Goal: Transaction & Acquisition: Purchase product/service

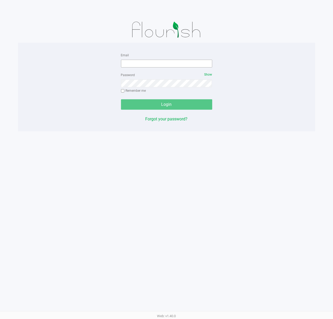
drag, startPoint x: 160, startPoint y: 68, endPoint x: 164, endPoint y: 66, distance: 4.3
click at [160, 68] on form "Email Password Show Remember me Login" at bounding box center [166, 81] width 91 height 58
click at [168, 58] on div "Email" at bounding box center [166, 60] width 91 height 16
click at [175, 65] on input "Email" at bounding box center [166, 64] width 91 height 8
type input "[EMAIL_ADDRESS][DOMAIN_NAME]"
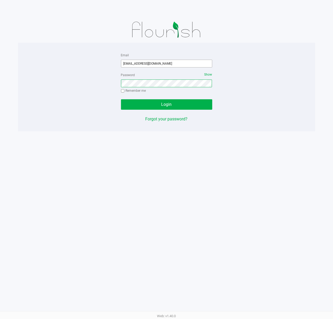
click at [121, 99] on button "Login" at bounding box center [166, 104] width 91 height 10
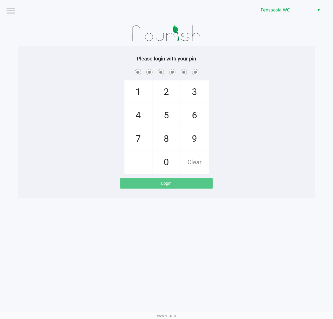
click at [90, 70] on span at bounding box center [166, 72] width 289 height 8
checkbox input "true"
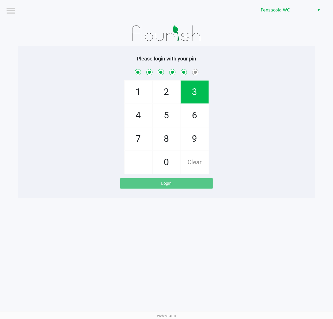
checkbox input "true"
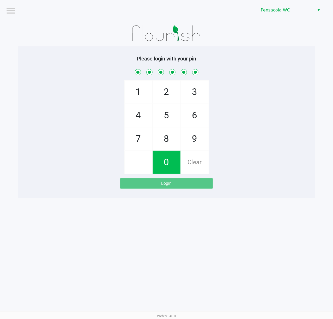
checkbox input "true"
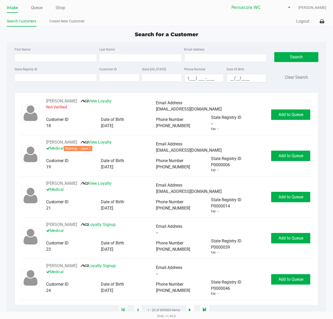
click at [41, 2] on div "Intake Queue Shop Pensacola WC [PERSON_NAME] Search Customers Create New Custom…" at bounding box center [166, 13] width 333 height 27
click at [40, 7] on link "Queue" at bounding box center [37, 7] width 12 height 7
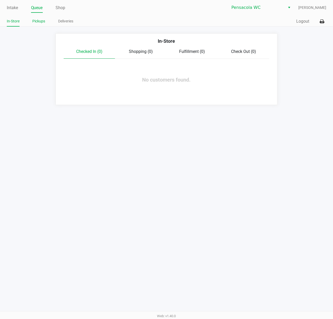
click at [43, 22] on link "Pickups" at bounding box center [39, 21] width 13 height 7
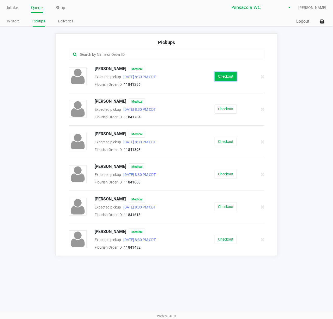
click at [218, 75] on button "Checkout" at bounding box center [226, 76] width 22 height 9
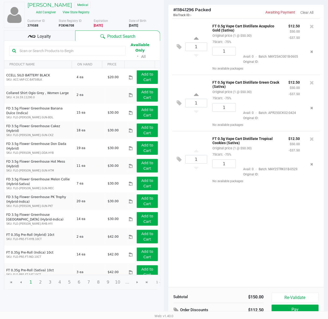
scroll to position [60, 0]
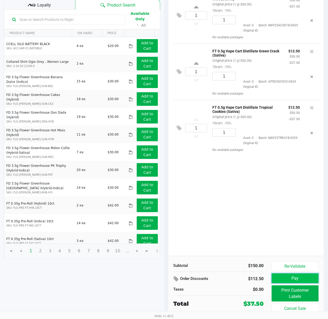
click at [300, 275] on button "Pay" at bounding box center [294, 278] width 47 height 10
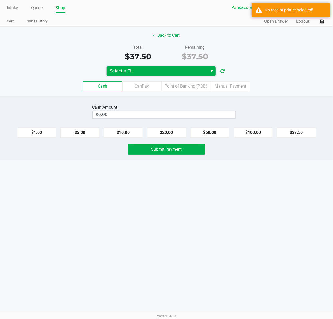
click at [165, 74] on span "Select a Till" at bounding box center [157, 71] width 95 height 6
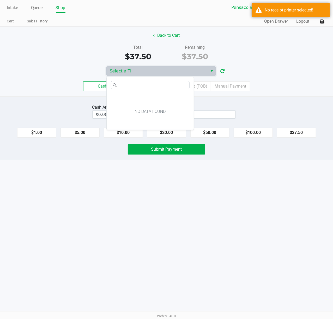
click at [260, 55] on div "Total $37.50 Remaining $37.50" at bounding box center [166, 53] width 341 height 18
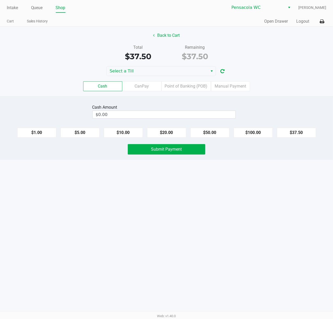
click at [228, 34] on div "Back to Cart" at bounding box center [166, 35] width 341 height 10
click at [319, 19] on button at bounding box center [321, 22] width 9 height 10
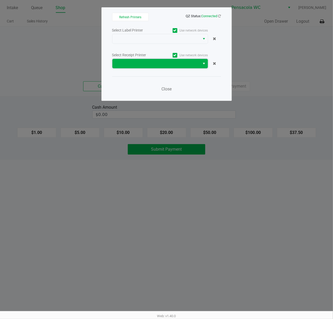
click at [163, 63] on span at bounding box center [156, 63] width 82 height 6
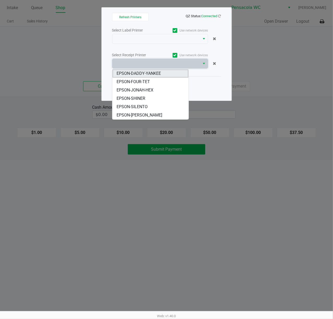
click at [158, 74] on span "EPSON-DADDY-YANKEE" at bounding box center [139, 73] width 44 height 6
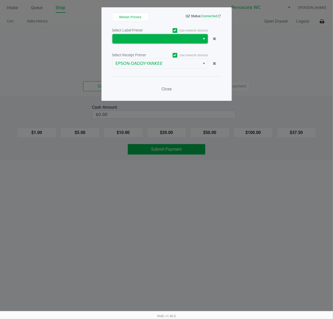
click at [155, 42] on span at bounding box center [156, 39] width 82 height 6
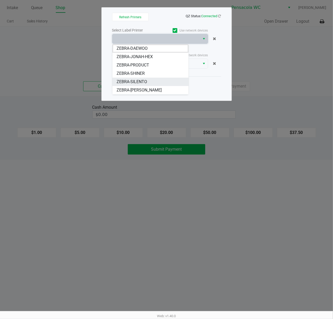
click at [154, 81] on li "ZEBRA-SILENTO" at bounding box center [150, 82] width 76 height 8
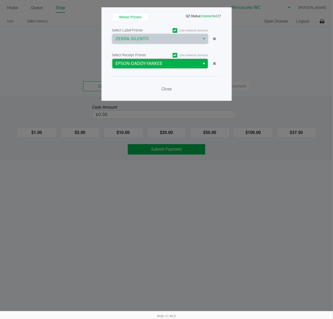
click at [152, 62] on span "EPSON-DADDY-YANKEE" at bounding box center [156, 63] width 82 height 6
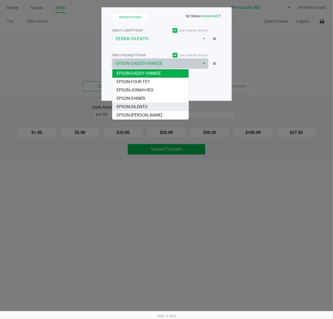
click at [160, 104] on li "EPSON-SILENTO" at bounding box center [150, 107] width 76 height 8
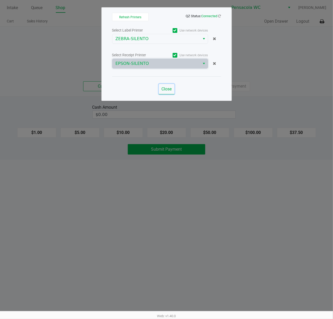
click at [165, 88] on span "Close" at bounding box center [166, 89] width 10 height 5
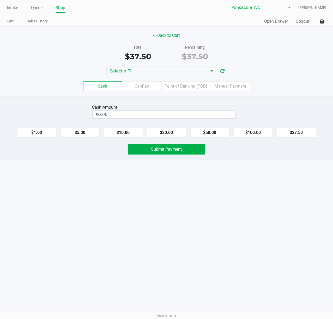
click at [265, 41] on div "Back to Cart Total $37.50 Remaining $37.50 Select a Till Cash CanPay Point of B…" at bounding box center [166, 62] width 333 height 70
click at [302, 22] on button "Logout" at bounding box center [302, 21] width 13 height 6
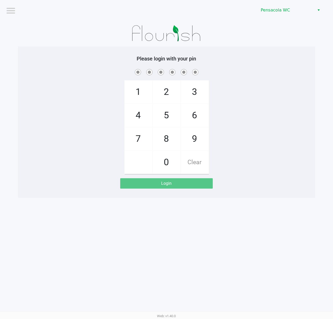
click at [231, 236] on div "Logout Pensacola WC Please login with your pin 1 4 7 2 5 8 0 3 6 9 Clear Login …" at bounding box center [166, 159] width 333 height 319
checkbox input "true"
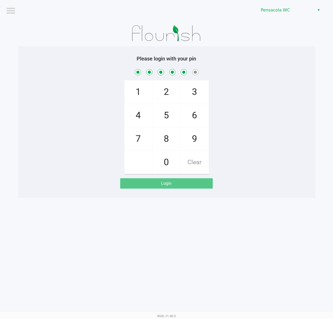
checkbox input "true"
checkbox input "false"
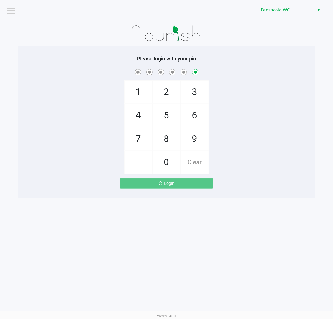
checkbox input "false"
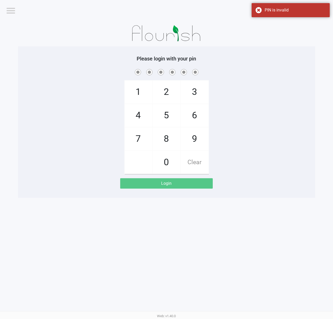
click at [237, 55] on div "Please login with your pin 1 4 7 2 5 8 0 3 6 9 Clear Login" at bounding box center [166, 121] width 297 height 151
checkbox input "true"
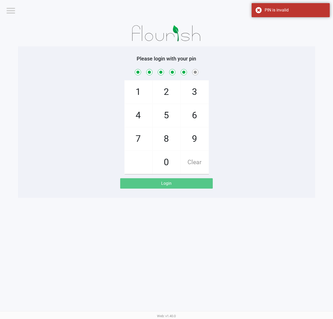
checkbox input "true"
